Goal: Task Accomplishment & Management: Manage account settings

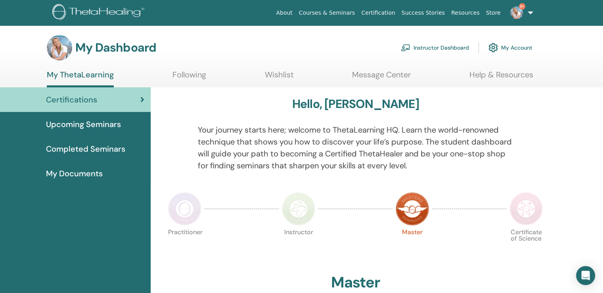
click at [430, 44] on link "Instructor Dashboard" at bounding box center [435, 47] width 68 height 17
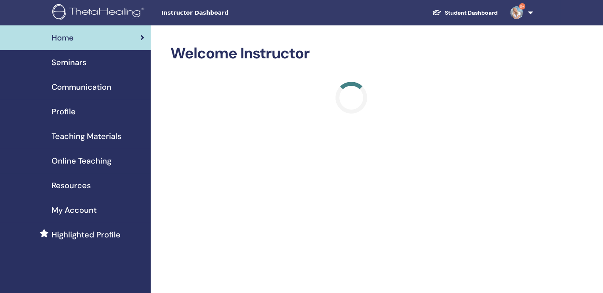
click at [73, 65] on span "Seminars" at bounding box center [69, 62] width 35 height 12
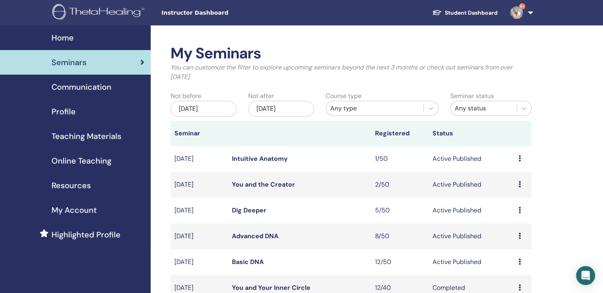
click at [207, 110] on div "[DATE]" at bounding box center [204, 109] width 66 height 16
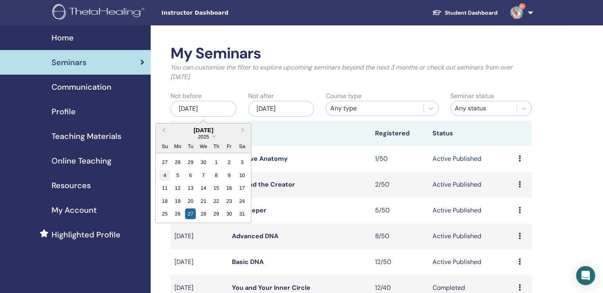
click at [167, 171] on div "4" at bounding box center [164, 175] width 11 height 11
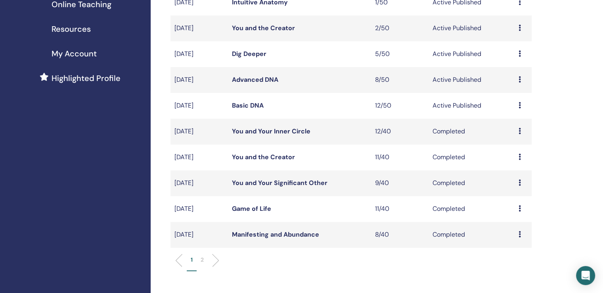
scroll to position [159, 0]
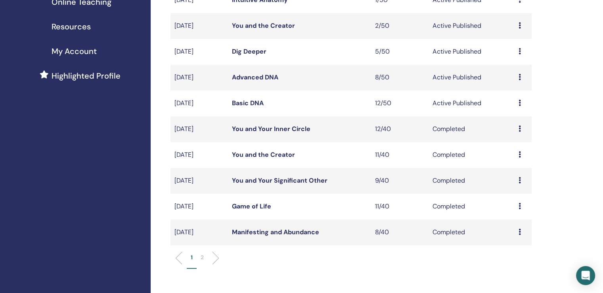
click at [204, 255] on li "2" at bounding box center [202, 260] width 11 height 15
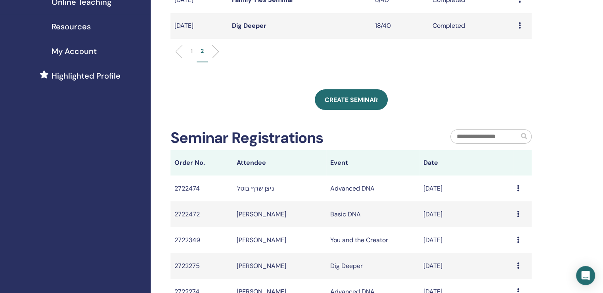
click at [190, 51] on li "1" at bounding box center [192, 54] width 10 height 15
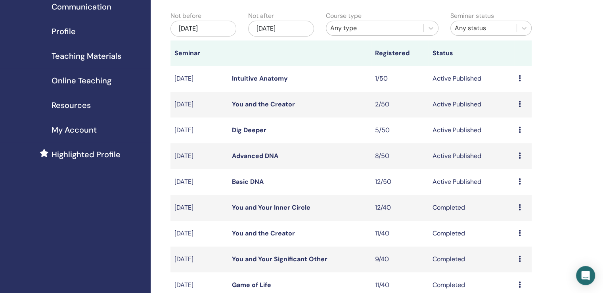
scroll to position [79, 0]
click at [428, 28] on icon at bounding box center [431, 29] width 8 height 8
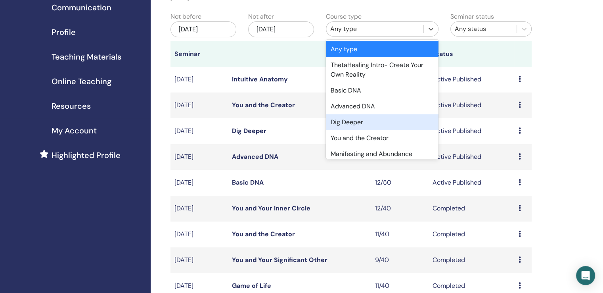
click at [369, 126] on div "Dig Deeper" at bounding box center [382, 122] width 113 height 16
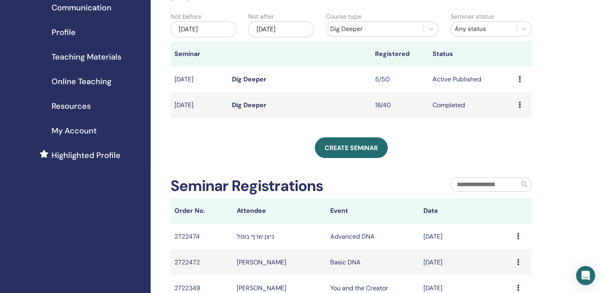
click at [522, 104] on div "Preview Attendees" at bounding box center [523, 105] width 9 height 10
click at [517, 123] on link "Attendees" at bounding box center [516, 122] width 30 height 8
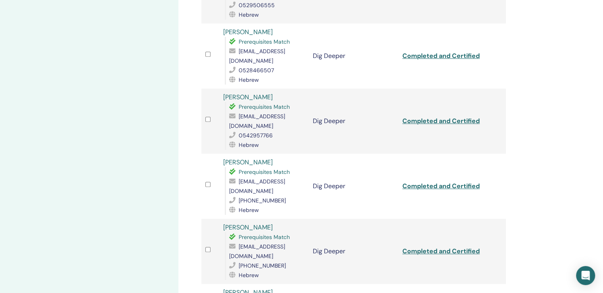
scroll to position [436, 0]
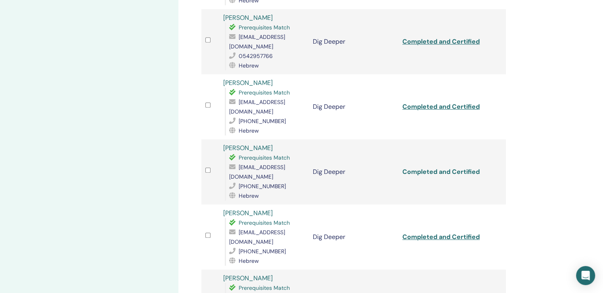
click at [459, 167] on link "Completed and Certified" at bounding box center [441, 171] width 77 height 8
